Goal: Task Accomplishment & Management: Manage account settings

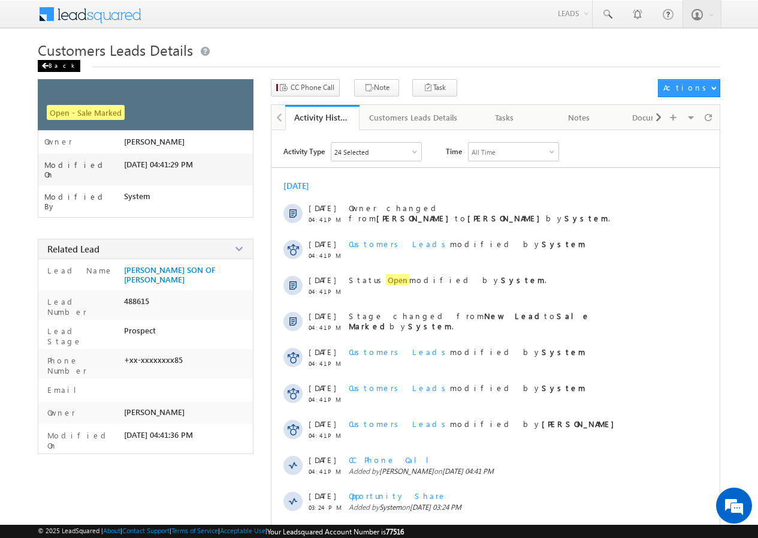
click at [62, 69] on div "Back" at bounding box center [59, 66] width 43 height 12
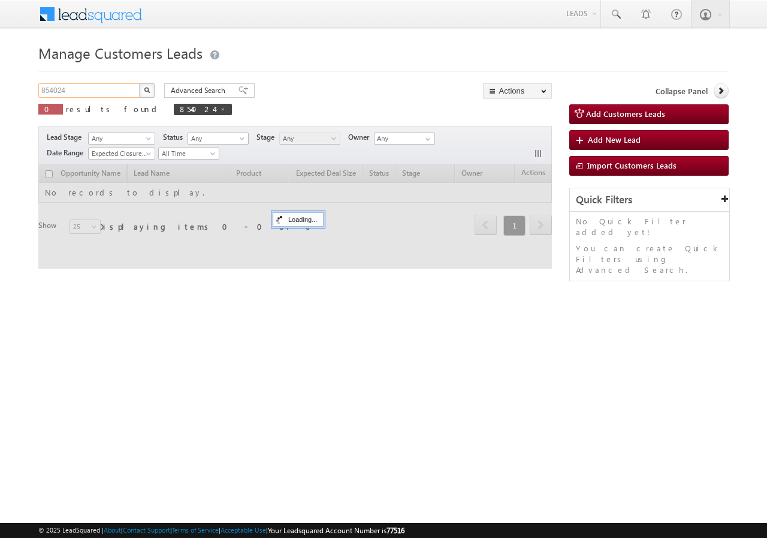
click at [92, 91] on input "854024" at bounding box center [89, 90] width 103 height 14
paste input "6071"
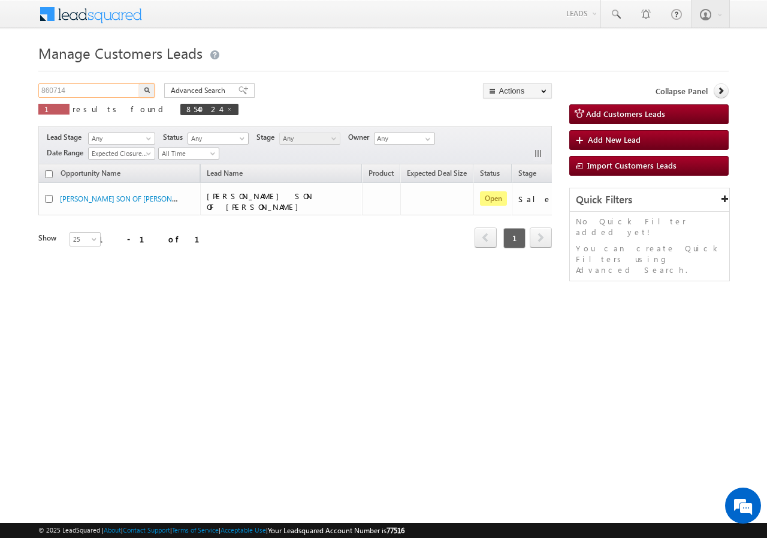
type input "860714"
click at [153, 91] on button "button" at bounding box center [147, 90] width 16 height 14
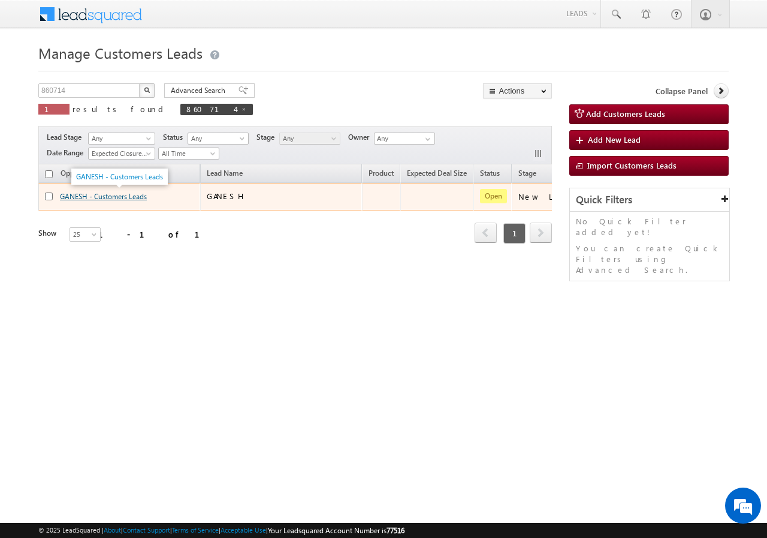
click at [77, 196] on link "GANESH - Customers Leads" at bounding box center [103, 196] width 87 height 9
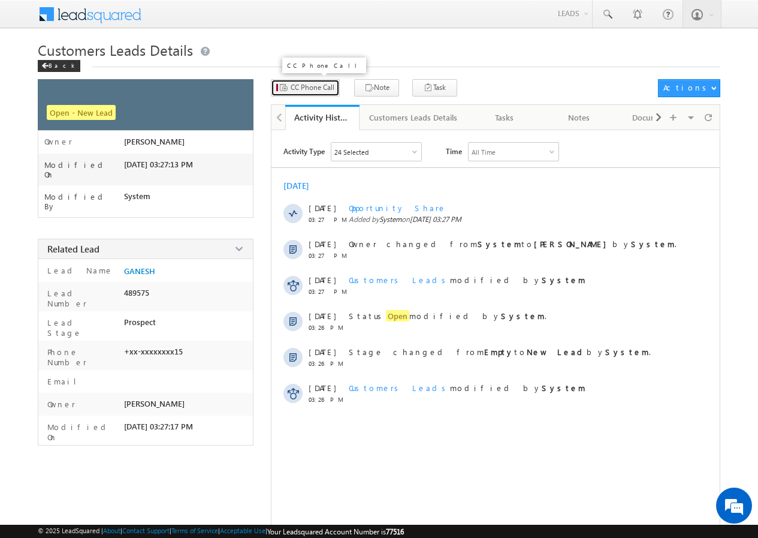
click at [311, 88] on span "CC Phone Call" at bounding box center [313, 87] width 44 height 11
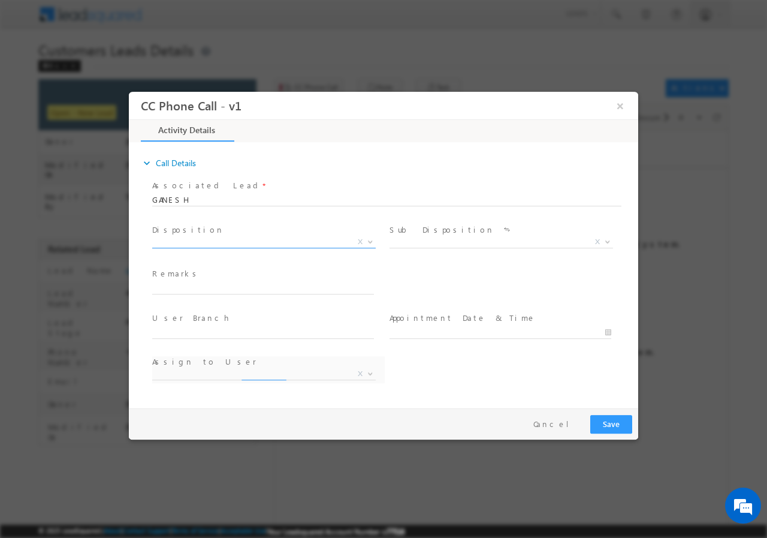
click at [201, 240] on span "X" at bounding box center [264, 242] width 224 height 12
select select "akash.mamidwar@sgrlimited.in"
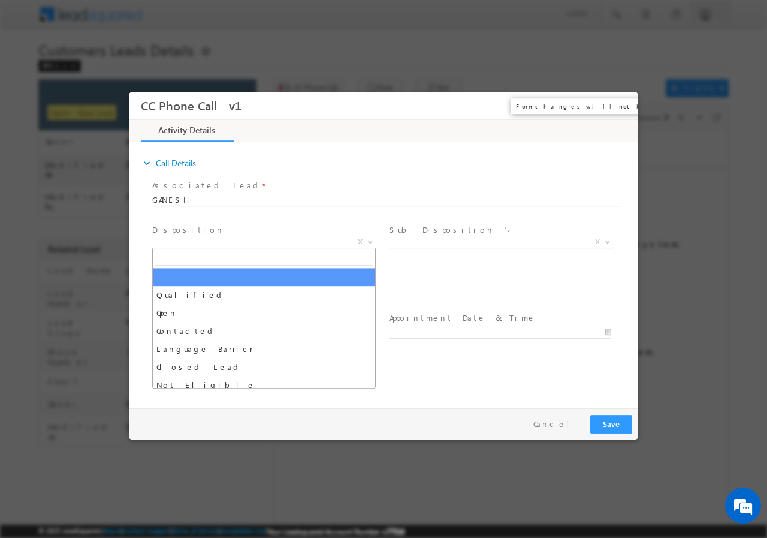
click at [621, 104] on button "×" at bounding box center [620, 105] width 20 height 22
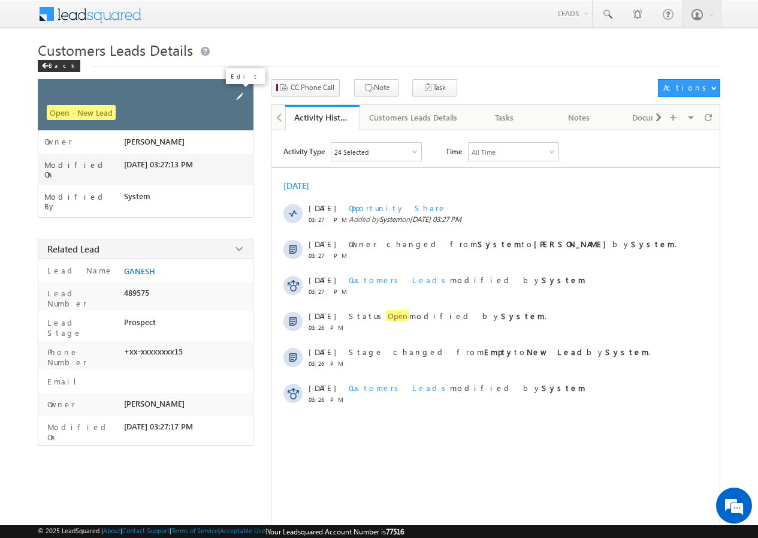
click at [242, 95] on span at bounding box center [239, 96] width 13 height 13
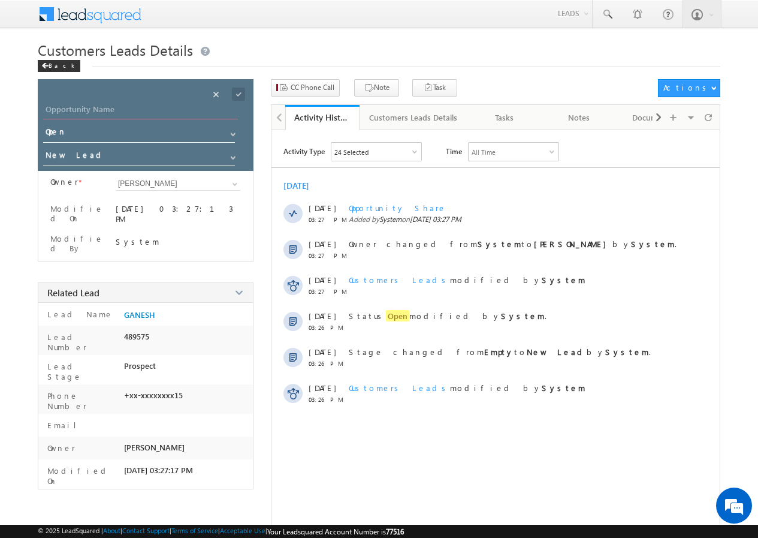
click at [131, 113] on input "Opportunity Name" at bounding box center [140, 111] width 195 height 17
click at [57, 70] on div "Back" at bounding box center [59, 66] width 43 height 12
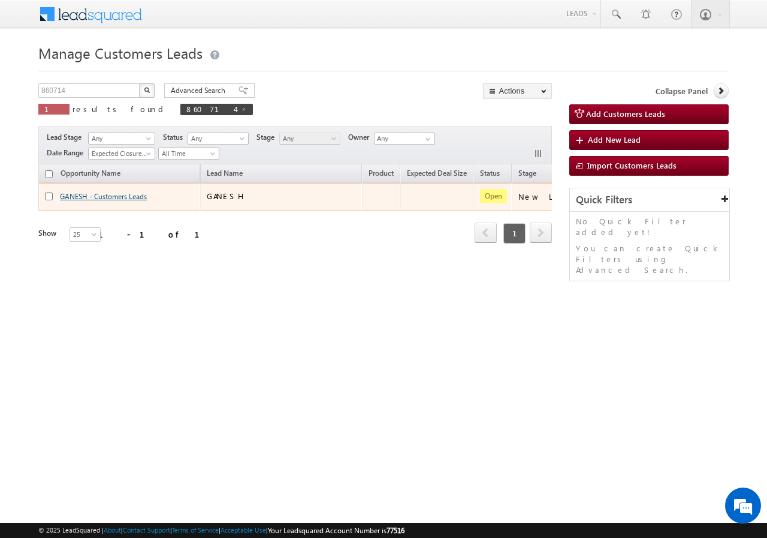
click at [80, 197] on link "GANESH - Customers Leads" at bounding box center [103, 196] width 87 height 9
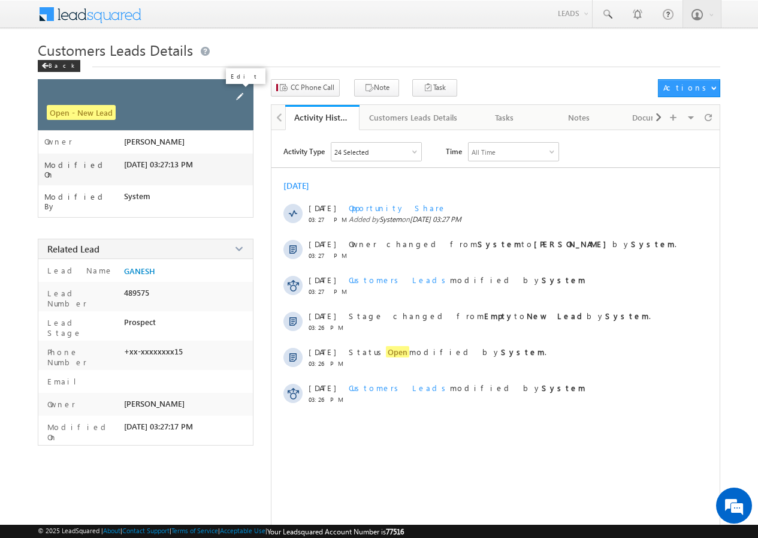
click at [238, 94] on span at bounding box center [239, 96] width 13 height 13
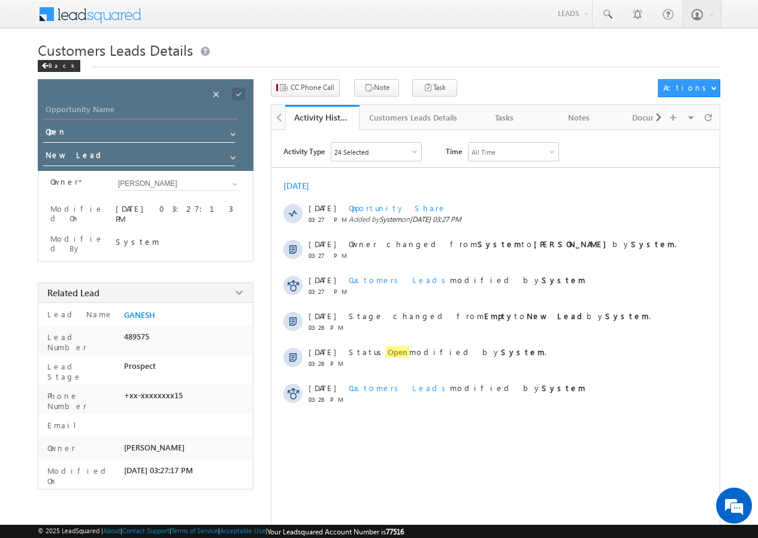
click at [114, 112] on input "Opportunity Name" at bounding box center [140, 111] width 195 height 17
paste input "[PERSON_NAME]"
type input "[PERSON_NAME]"
click at [234, 94] on span at bounding box center [238, 94] width 13 height 13
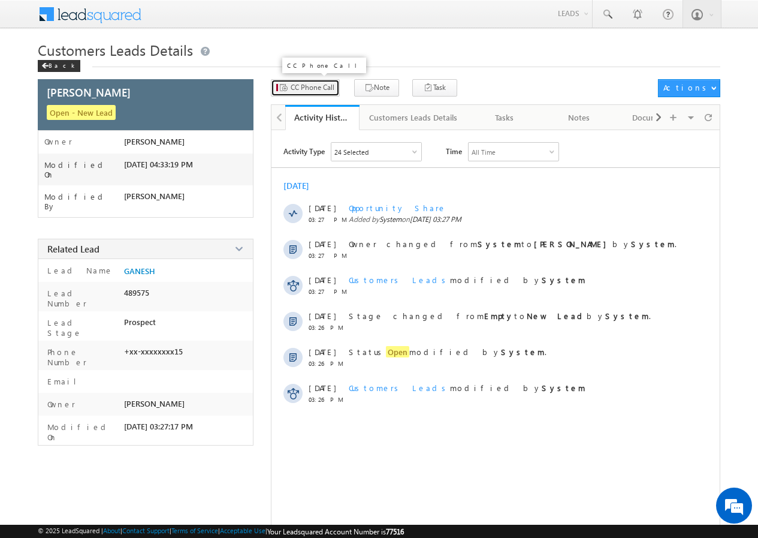
click at [302, 88] on span "CC Phone Call" at bounding box center [313, 87] width 44 height 11
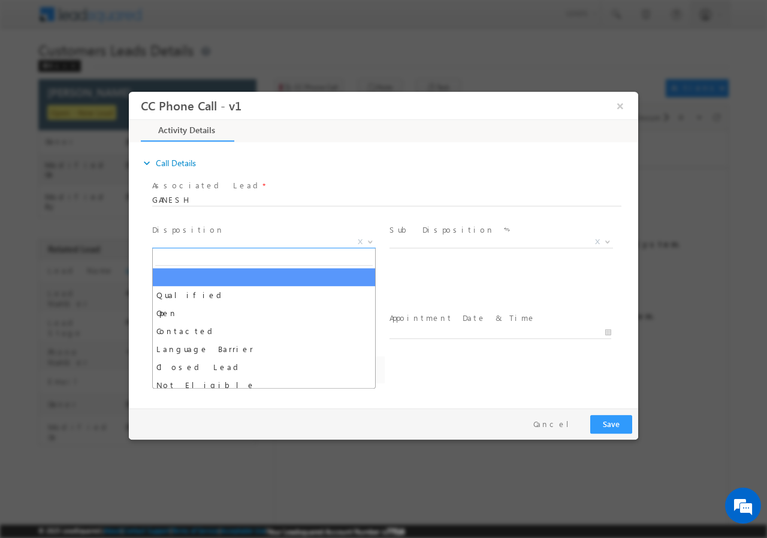
click at [201, 245] on span "X" at bounding box center [264, 242] width 224 height 12
select select "[EMAIL_ADDRESS][PERSON_NAME][DOMAIN_NAME]"
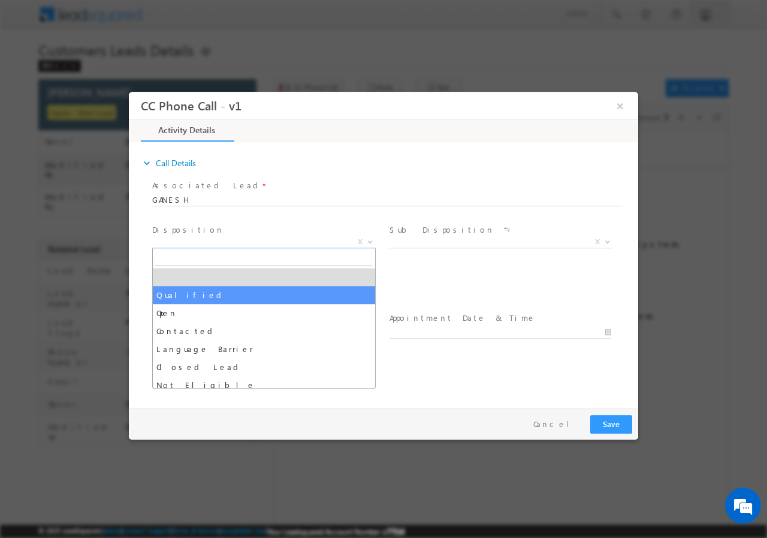
select select "Qualified"
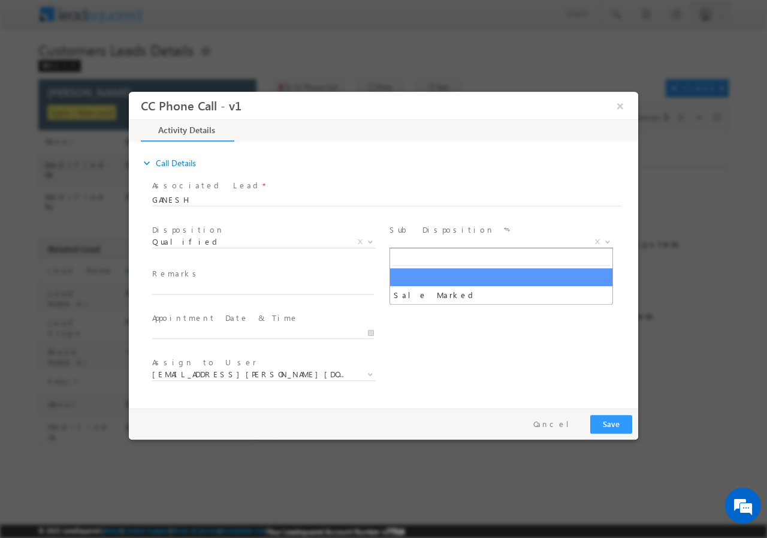
click at [419, 243] on span "X" at bounding box center [502, 242] width 224 height 12
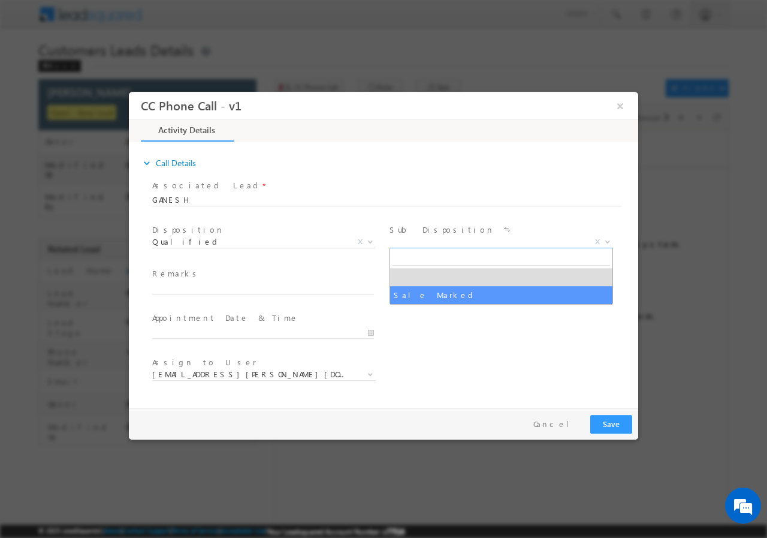
select select "Sale Marked"
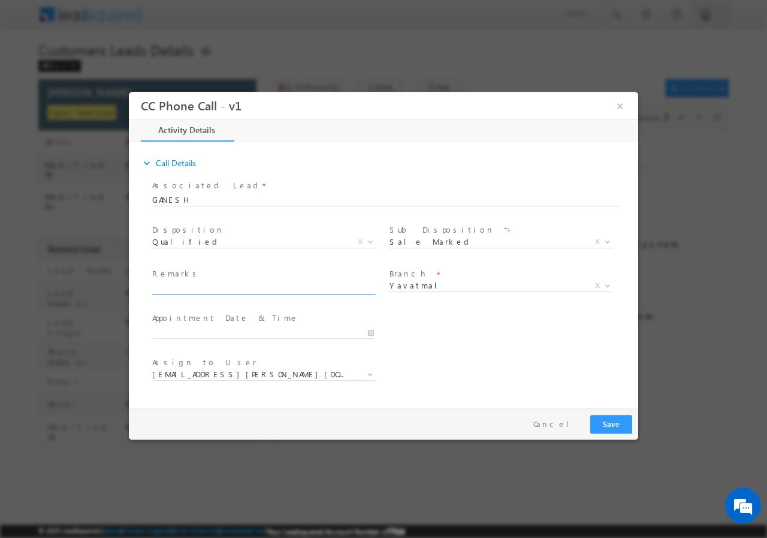
click at [211, 291] on input "text" at bounding box center [263, 288] width 222 height 12
paste input "860714//VB_Interested//[PERSON_NAME]//9112840915//CONSTRUCTION//LOAN REQ-5L//SE…"
type input "860714//VB_Interested//[PERSON_NAME]//9112840915//CONSTRUCTION//LOAN REQ-5L//SE…"
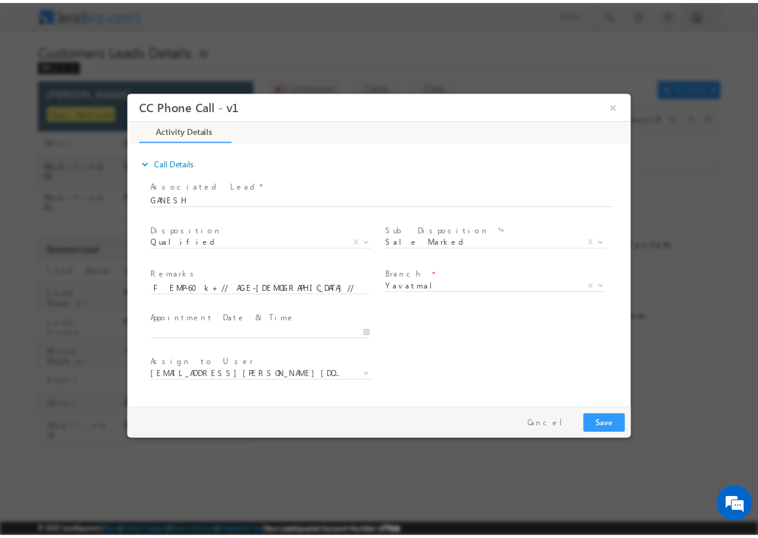
scroll to position [0, 0]
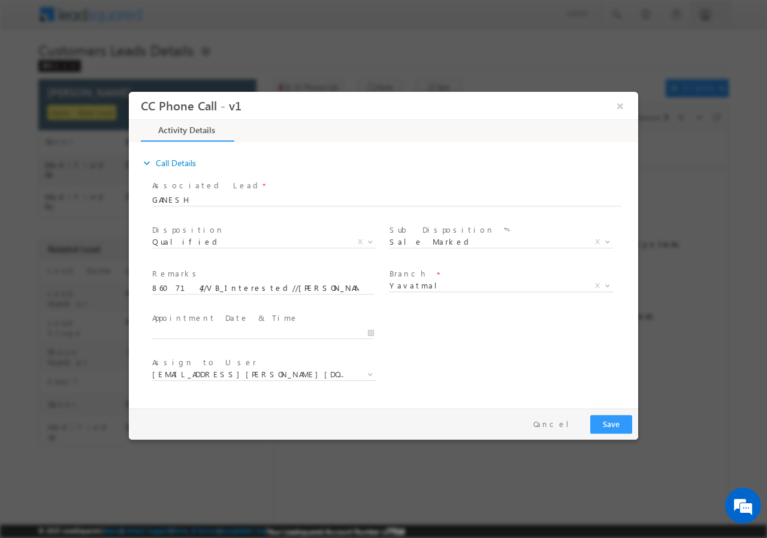
click at [376, 333] on div at bounding box center [268, 331] width 233 height 14
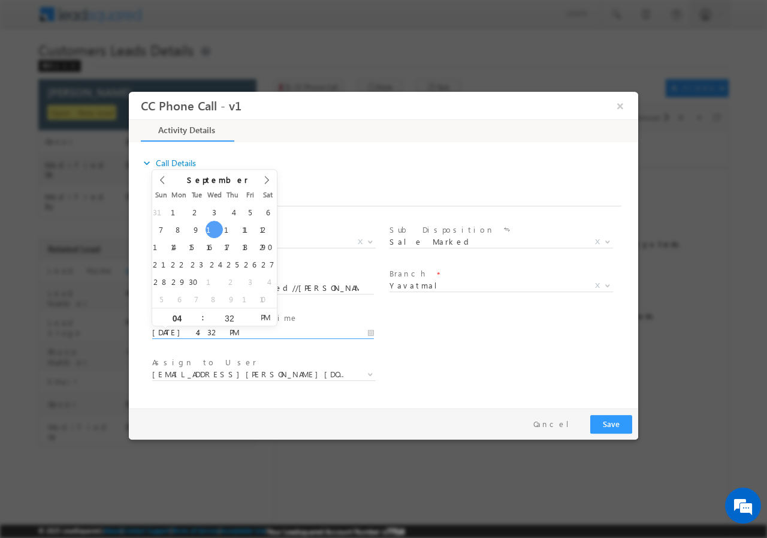
click at [370, 329] on input "[DATE] 4:32 PM" at bounding box center [263, 332] width 222 height 12
type input "[DATE] 3:32 PM"
type input "03"
click at [200, 321] on span at bounding box center [198, 321] width 8 height 9
type input "[DATE] 2:32 PM"
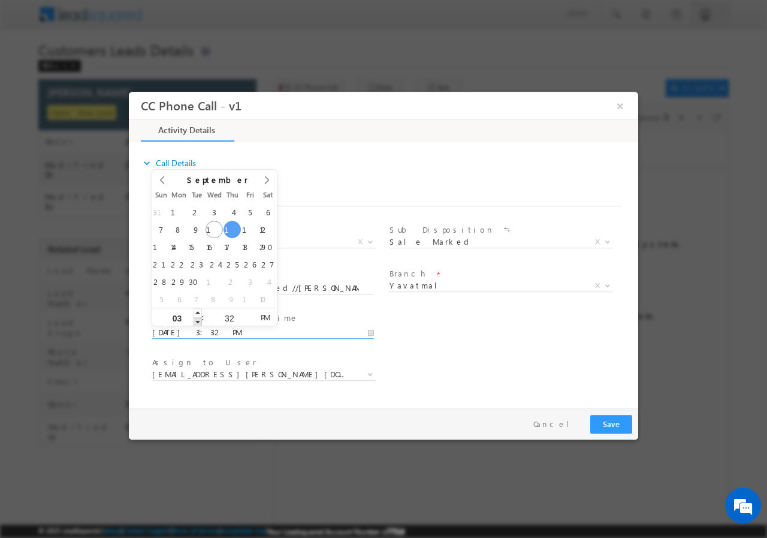
type input "02"
click at [200, 321] on span at bounding box center [198, 321] width 8 height 9
type input "[DATE] 1:32 PM"
type input "01"
click at [200, 321] on span at bounding box center [198, 321] width 8 height 9
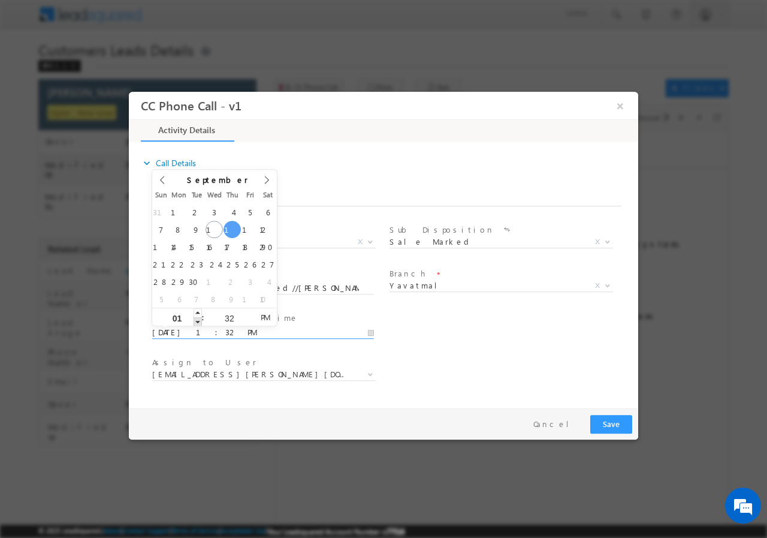
type input "[DATE] 12:32 PM"
type input "12"
click at [200, 321] on span at bounding box center [198, 321] width 8 height 9
type input "[DATE] 11:32 AM"
type input "11"
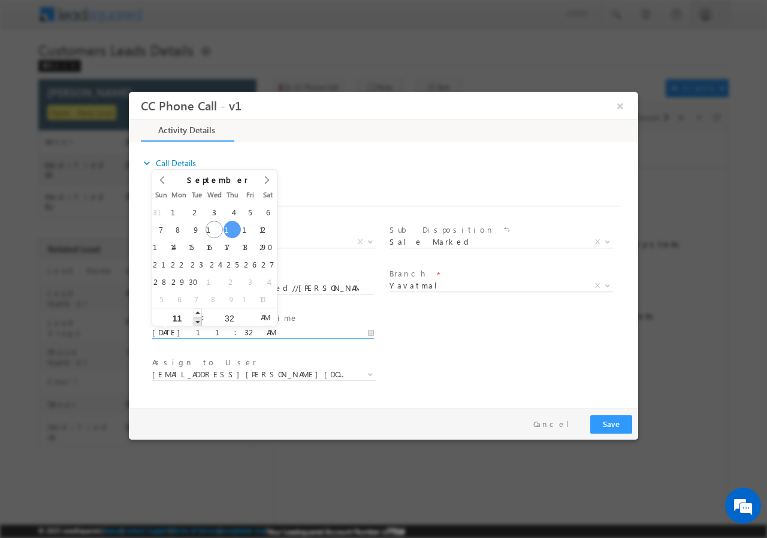
click at [200, 321] on span at bounding box center [198, 321] width 8 height 9
type input "[DATE] 12:32 PM"
type input "12"
click at [197, 308] on span at bounding box center [198, 312] width 8 height 9
click at [227, 315] on input "32" at bounding box center [229, 318] width 50 height 8
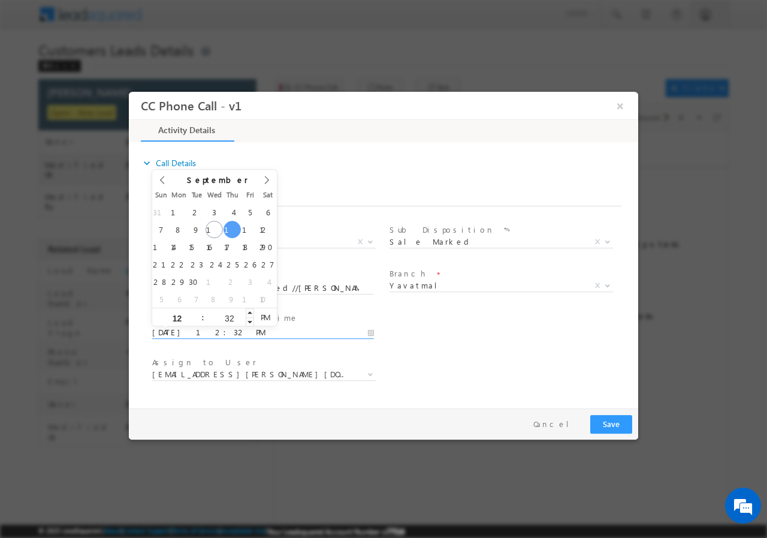
click at [227, 315] on input "32" at bounding box center [229, 318] width 50 height 8
type input "00"
type input "[DATE] 12:00 PM"
click at [475, 339] on div "User Branch * Appointment Date & Time * [DATE] 12:00 PM" at bounding box center [394, 331] width 489 height 44
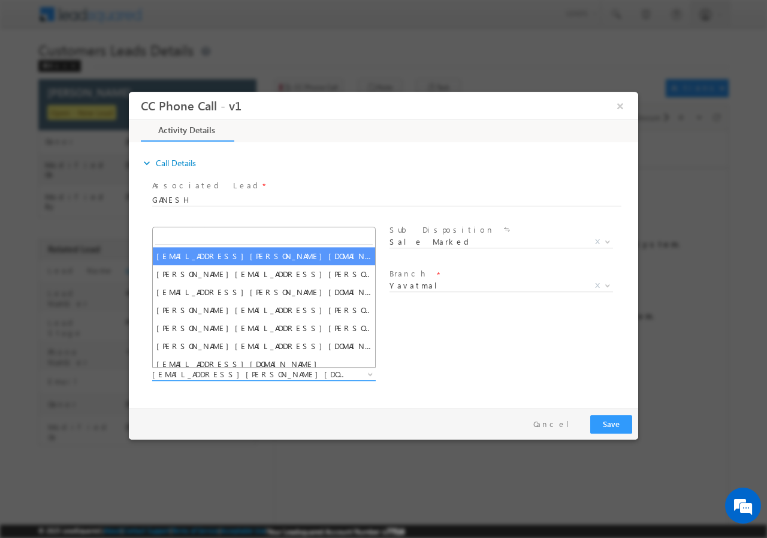
click at [249, 376] on span "[EMAIL_ADDRESS][PERSON_NAME][DOMAIN_NAME]" at bounding box center [249, 373] width 195 height 11
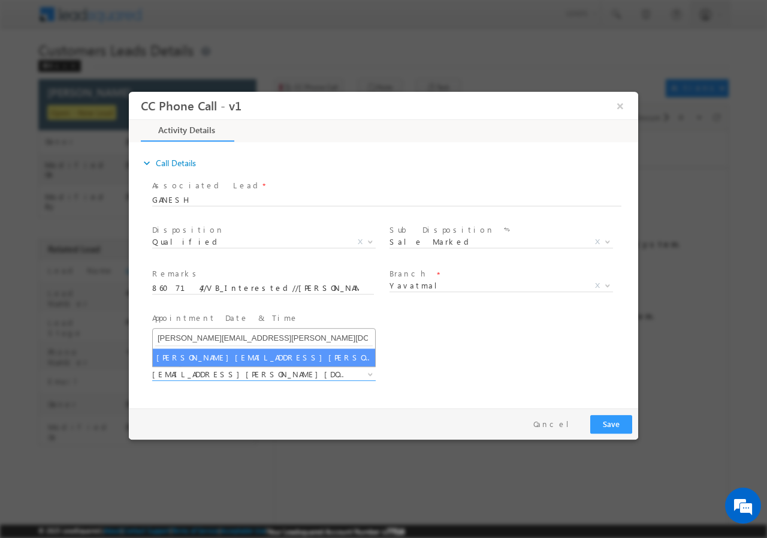
type input "[PERSON_NAME][EMAIL_ADDRESS][PERSON_NAME][DOMAIN_NAME]"
select select "[PERSON_NAME][EMAIL_ADDRESS][PERSON_NAME][DOMAIN_NAME]"
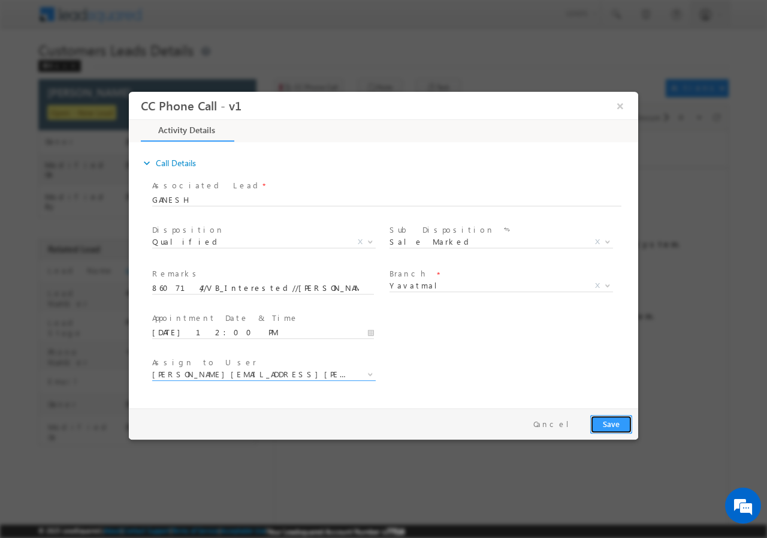
click at [607, 426] on button "Save" at bounding box center [612, 423] width 42 height 19
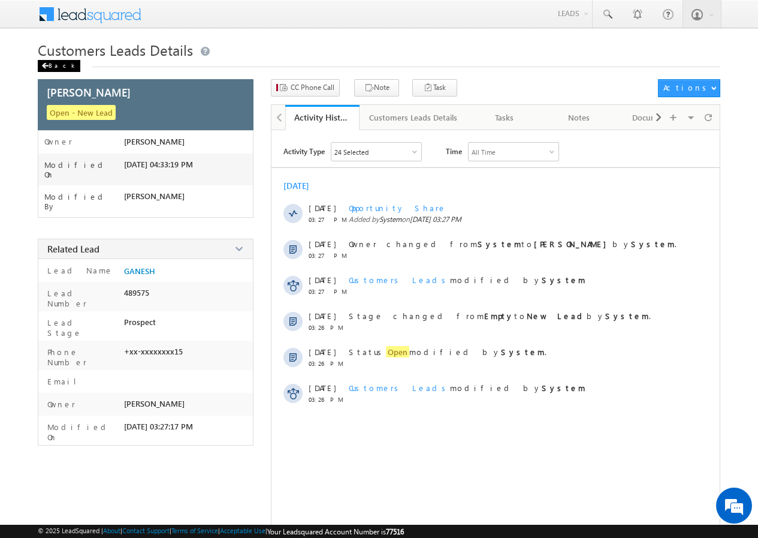
click at [58, 64] on div "Back" at bounding box center [59, 66] width 43 height 12
